Goal: Browse casually: Explore the website without a specific task or goal

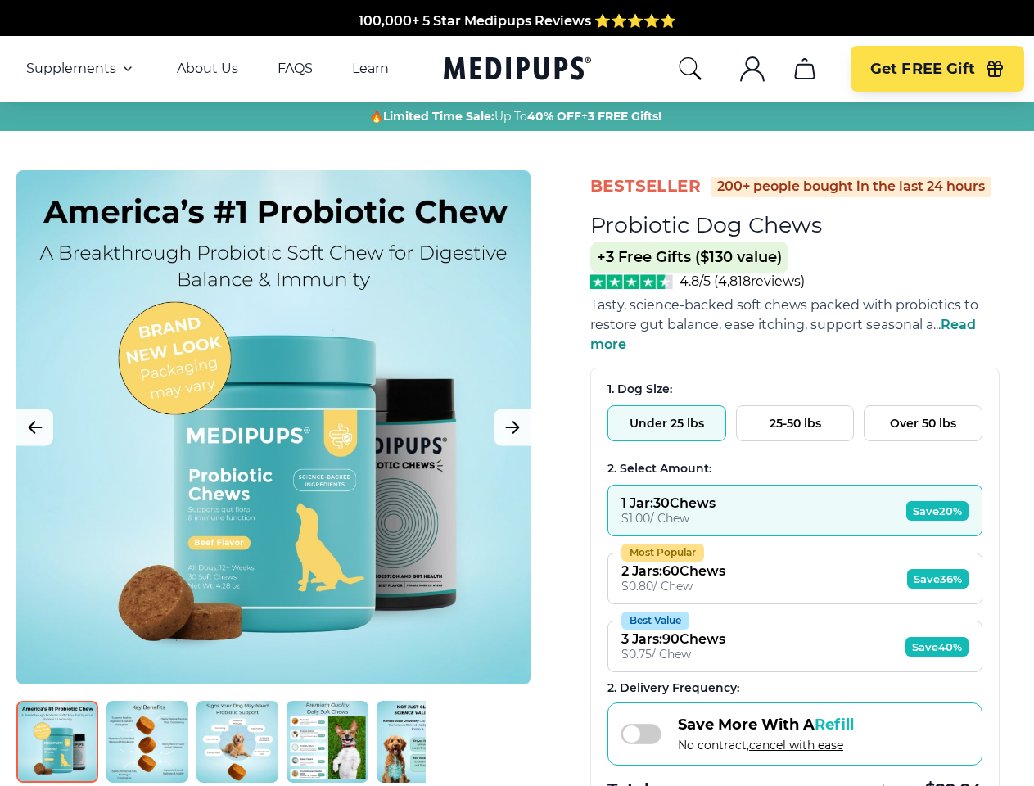
click at [81, 69] on span "Supplements" at bounding box center [71, 69] width 90 height 16
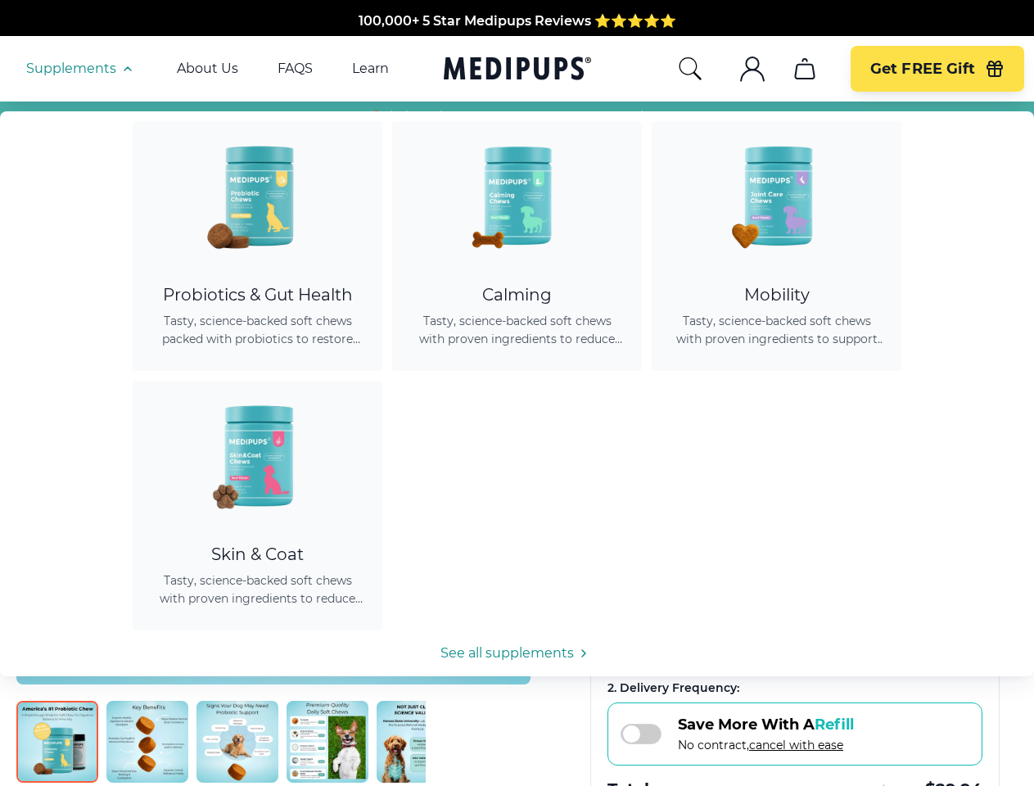
click at [126, 69] on icon "button" at bounding box center [128, 69] width 20 height 20
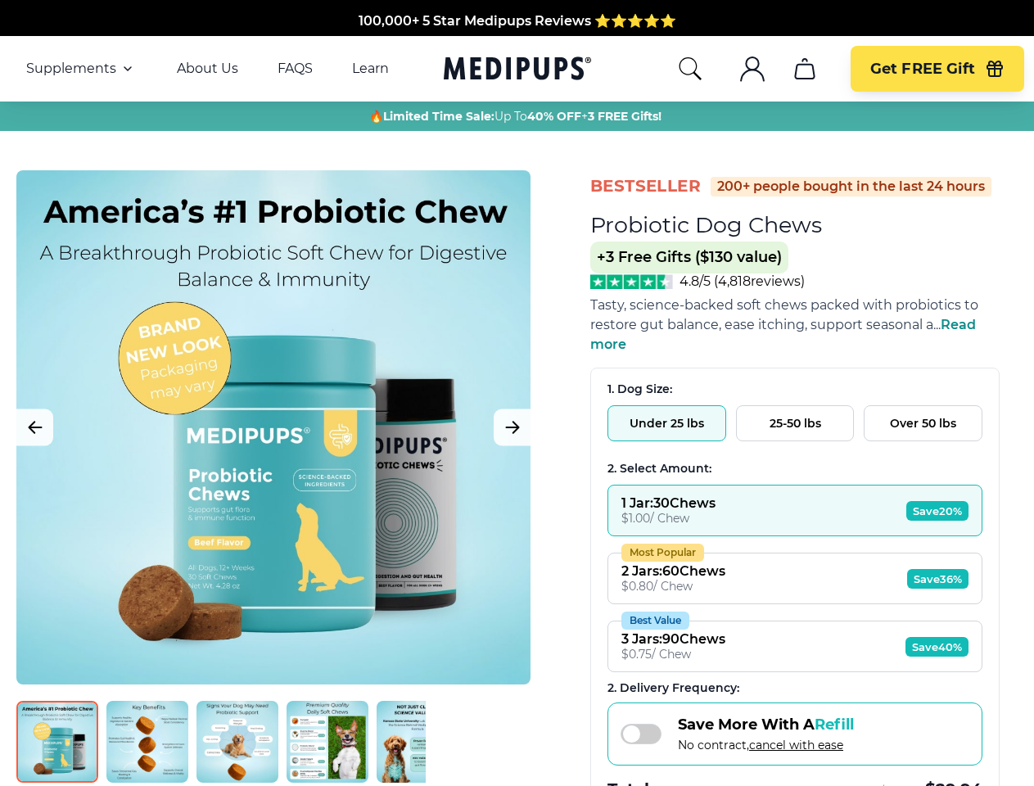
click at [689, 69] on icon "search" at bounding box center [690, 69] width 26 height 26
click at [751, 69] on icon ".cls-1{fill:none;stroke:currentColor;stroke-miterlimit:10;stroke-width:1.5px;}" at bounding box center [752, 69] width 26 height 26
click at [804, 69] on icon "cart" at bounding box center [804, 69] width 26 height 26
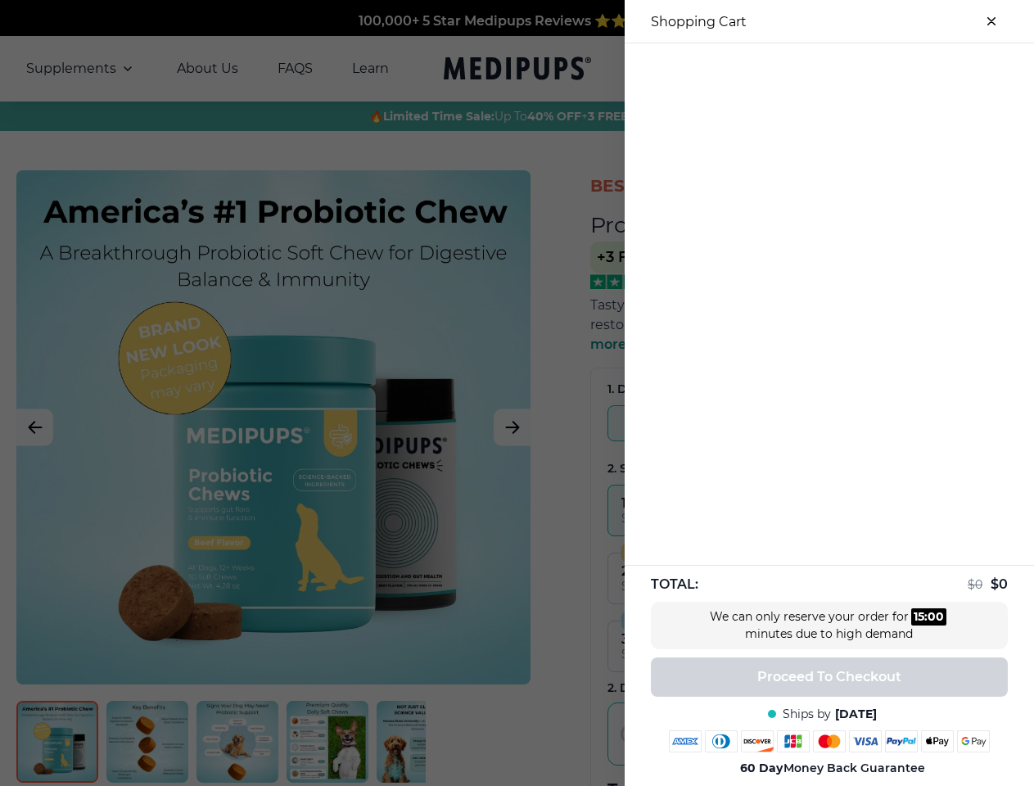
click at [804, 69] on div at bounding box center [517, 393] width 1034 height 786
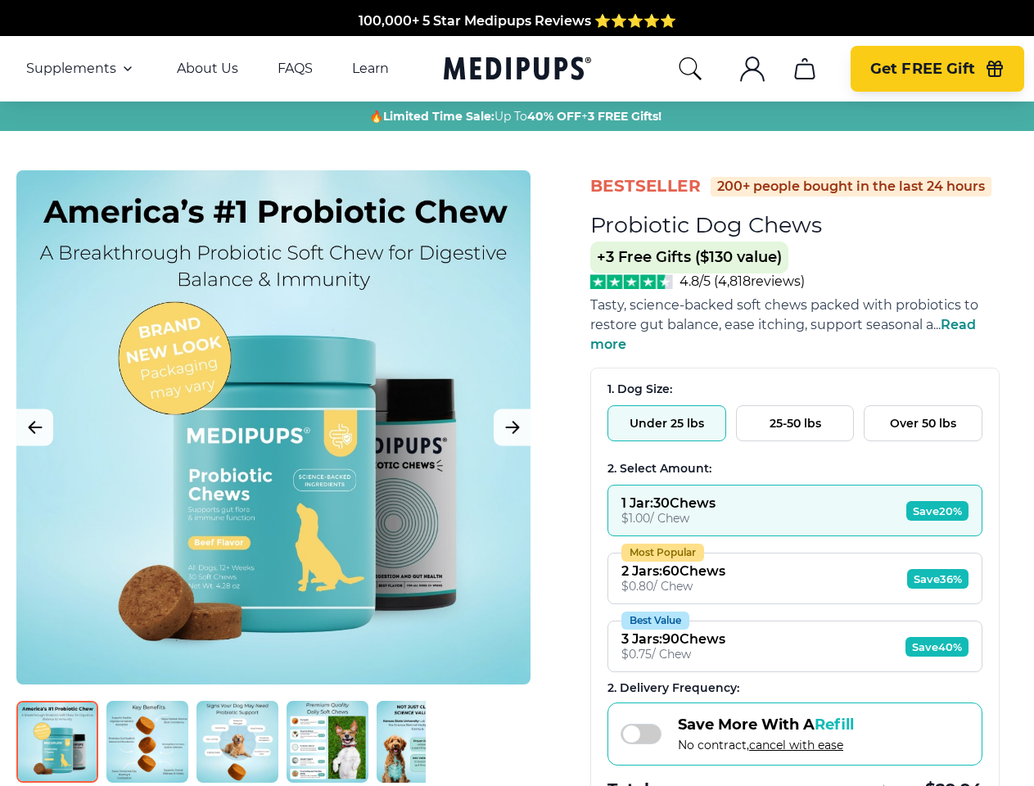
click at [936, 69] on span "Get FREE Gift" at bounding box center [922, 69] width 105 height 19
click at [994, 69] on icon "button" at bounding box center [994, 70] width 15 height 11
